Goal: Information Seeking & Learning: Understand site structure

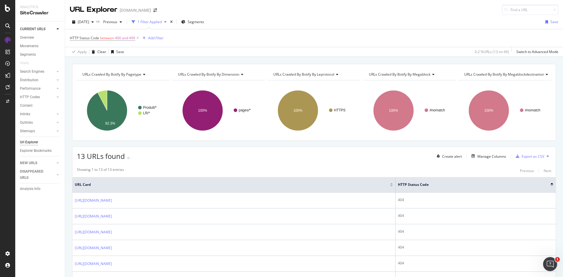
scroll to position [153, 0]
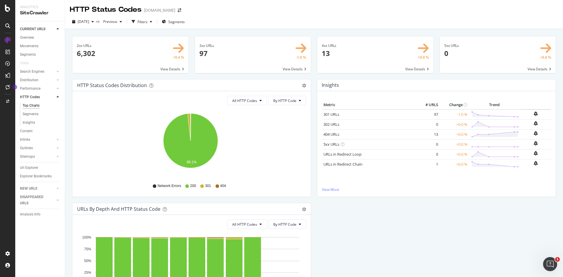
drag, startPoint x: 285, startPoint y: 63, endPoint x: 275, endPoint y: 3, distance: 61.3
click at [285, 63] on span at bounding box center [253, 54] width 116 height 37
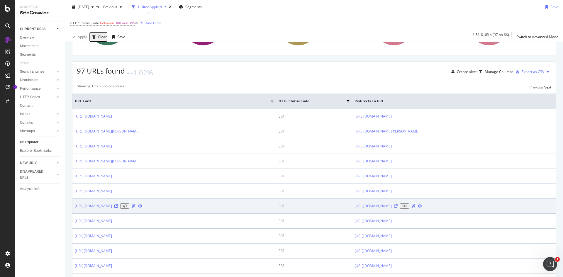
scroll to position [88, 0]
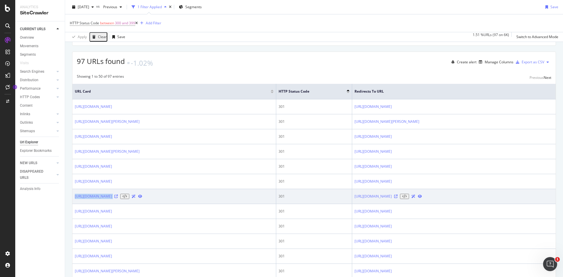
drag, startPoint x: 72, startPoint y: 207, endPoint x: 203, endPoint y: 212, distance: 131.0
click at [203, 204] on td "[URL][DOMAIN_NAME]" at bounding box center [174, 196] width 204 height 15
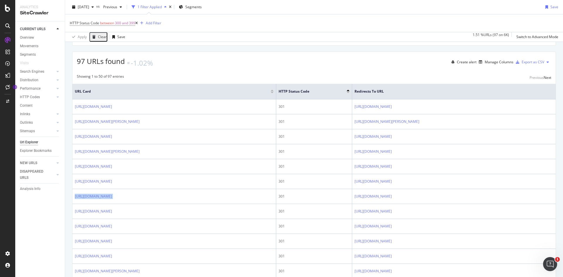
copy div "[URL][DOMAIN_NAME]"
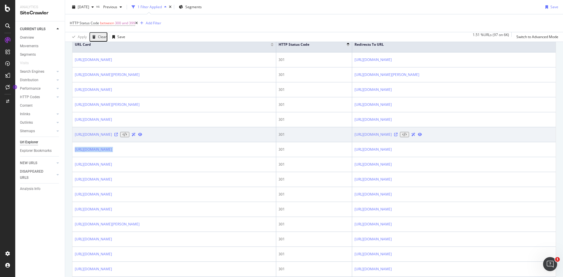
scroll to position [77, 0]
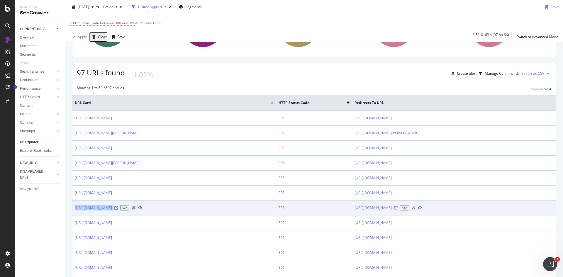
click at [118, 210] on icon at bounding box center [116, 208] width 4 height 4
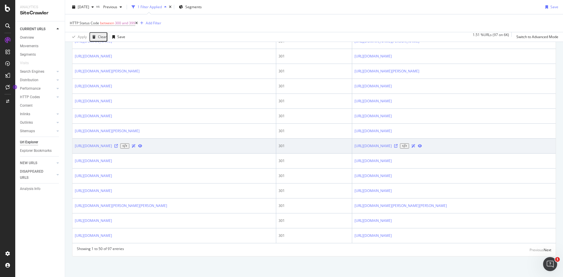
scroll to position [753, 0]
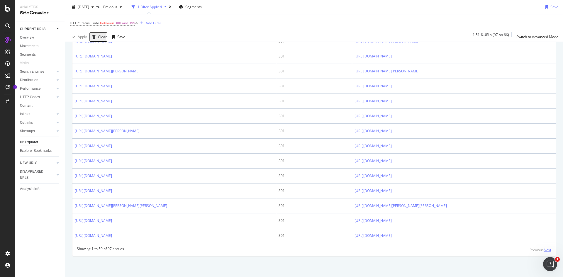
click at [545, 252] on div "Next" at bounding box center [548, 250] width 8 height 5
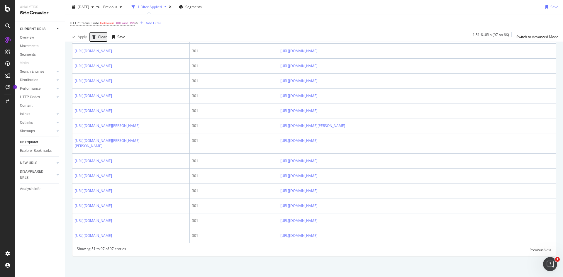
scroll to position [928, 0]
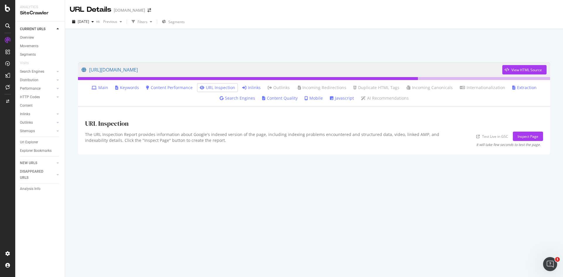
click at [299, 162] on div "https://www.tui.fr/voyages-espagne/canaries/fuerteventura/theme-autotour/ View …" at bounding box center [314, 167] width 484 height 221
click at [255, 87] on link "Inlinks" at bounding box center [251, 88] width 18 height 6
click at [261, 39] on div at bounding box center [314, 44] width 484 height 25
click at [254, 86] on link "Inlinks" at bounding box center [251, 88] width 18 height 6
click at [250, 90] on link "Inlinks" at bounding box center [251, 88] width 18 height 6
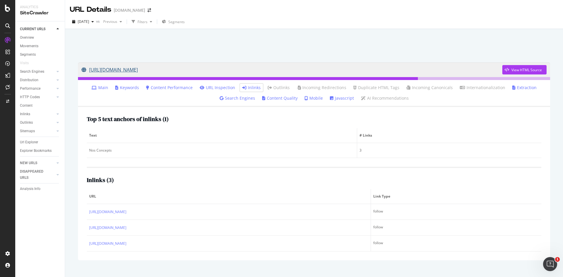
drag, startPoint x: 97, startPoint y: 58, endPoint x: 225, endPoint y: 64, distance: 128.1
click at [225, 64] on div "[URL][DOMAIN_NAME] View HTML Source Main Keywords Content Performance URL Inspe…" at bounding box center [314, 162] width 484 height 210
copy link "[URL][DOMAIN_NAME]"
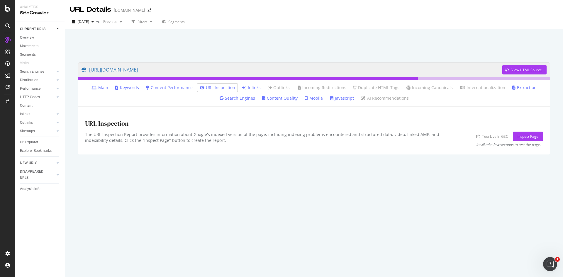
click at [249, 87] on link "Inlinks" at bounding box center [251, 88] width 18 height 6
click at [254, 88] on link "Inlinks" at bounding box center [251, 88] width 18 height 6
click at [344, 188] on div "[URL][DOMAIN_NAME] View HTML Source Main Keywords Content Performance URL Inspe…" at bounding box center [314, 167] width 484 height 221
click at [229, 88] on link "URL Inspection" at bounding box center [218, 88] width 36 height 6
click at [246, 87] on icon at bounding box center [244, 88] width 4 height 4
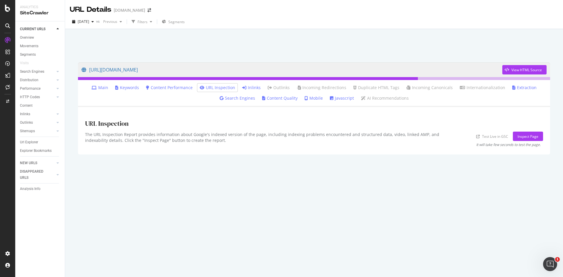
click at [251, 86] on link "Inlinks" at bounding box center [251, 88] width 18 height 6
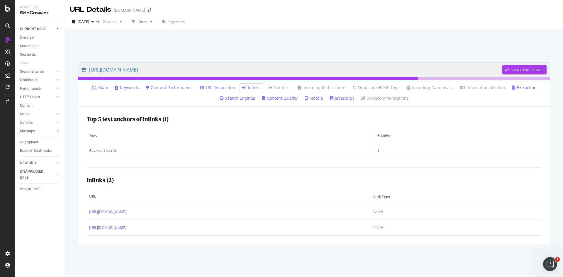
click at [376, 49] on div at bounding box center [314, 44] width 484 height 25
click at [342, 43] on div at bounding box center [314, 44] width 484 height 25
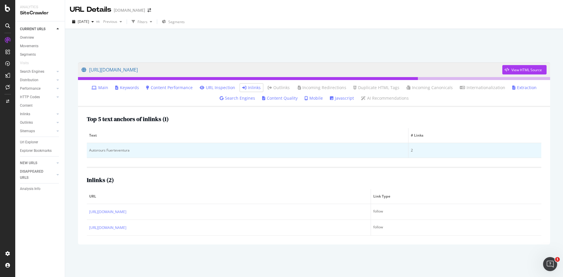
click at [121, 149] on div "Autorours Fuerteventura" at bounding box center [247, 150] width 317 height 5
copy div "Autorours Fuerteventura"
